Goal: Task Accomplishment & Management: Use online tool/utility

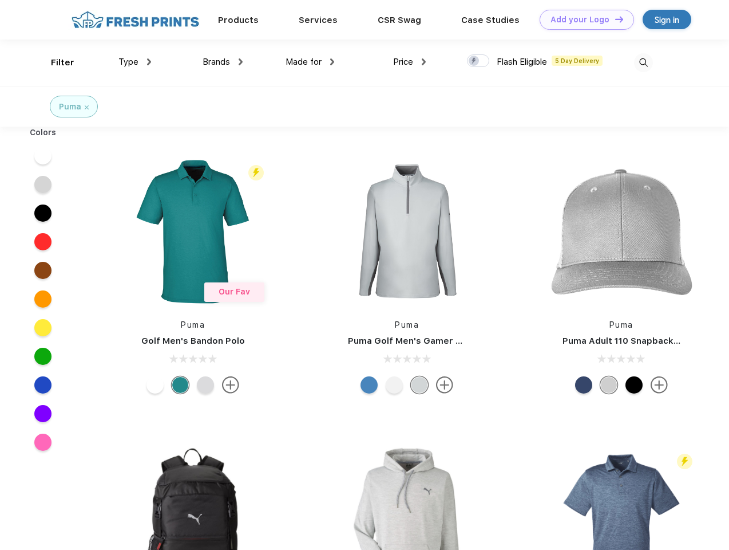
click at [583, 19] on link "Add your Logo Design Tool" at bounding box center [587, 20] width 94 height 20
click at [0, 0] on div "Design Tool" at bounding box center [0, 0] width 0 height 0
click at [614, 19] on link "Add your Logo Design Tool" at bounding box center [587, 20] width 94 height 20
click at [55, 62] on div "Filter" at bounding box center [62, 62] width 23 height 13
click at [135, 62] on span "Type" at bounding box center [128, 62] width 20 height 10
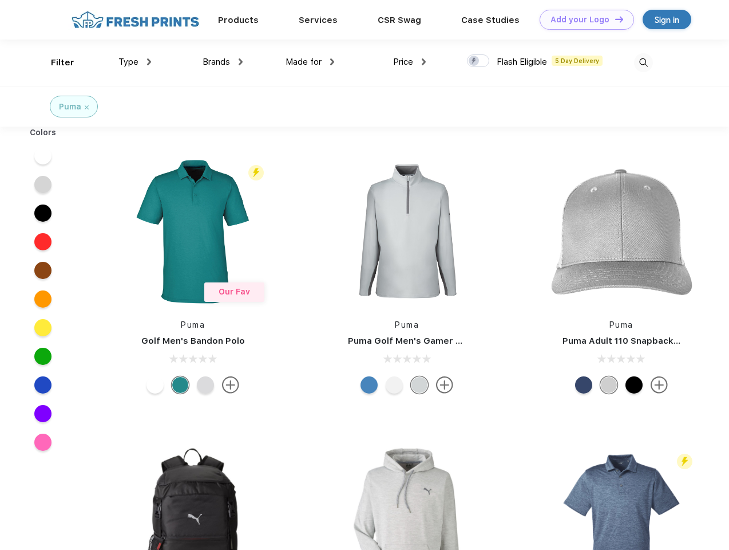
click at [223, 62] on span "Brands" at bounding box center [216, 62] width 27 height 10
click at [310, 62] on span "Made for" at bounding box center [304, 62] width 36 height 10
click at [410, 62] on span "Price" at bounding box center [403, 62] width 20 height 10
click at [479, 61] on div at bounding box center [478, 60] width 22 height 13
click at [475, 61] on input "checkbox" at bounding box center [470, 57] width 7 height 7
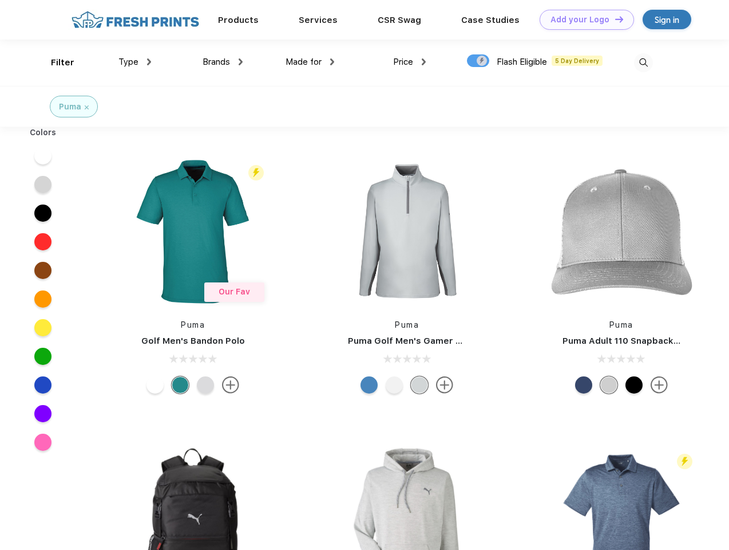
click at [643, 62] on img at bounding box center [643, 62] width 19 height 19
